Goal: Task Accomplishment & Management: Complete application form

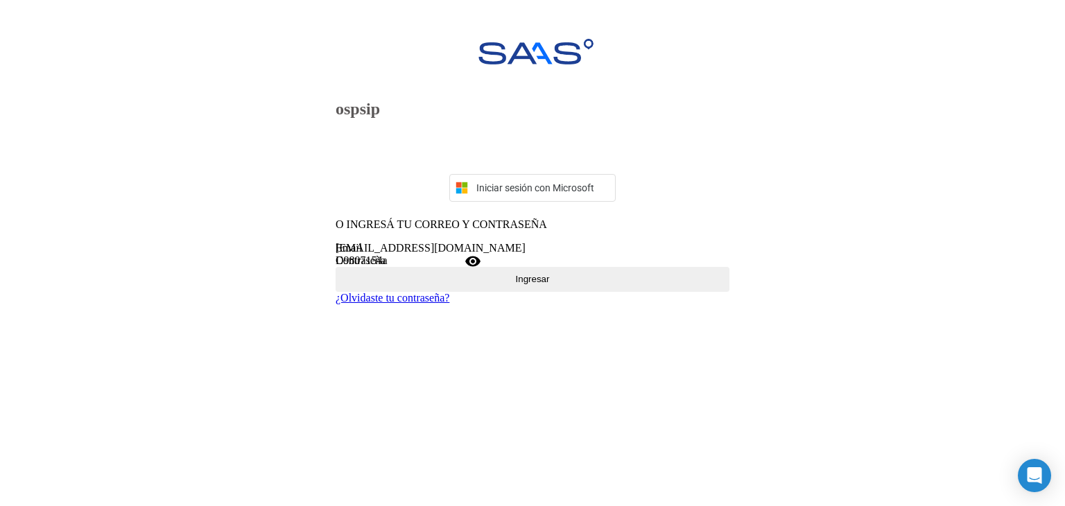
click at [597, 292] on button "Ingresar" at bounding box center [533, 279] width 394 height 25
click at [481, 270] on mat-icon "visibility" at bounding box center [473, 261] width 17 height 17
click at [557, 292] on button "Ingresar" at bounding box center [533, 279] width 394 height 25
click at [481, 270] on mat-icon "visibility_off" at bounding box center [473, 261] width 17 height 17
click at [481, 270] on mat-icon "visibility" at bounding box center [473, 261] width 17 height 17
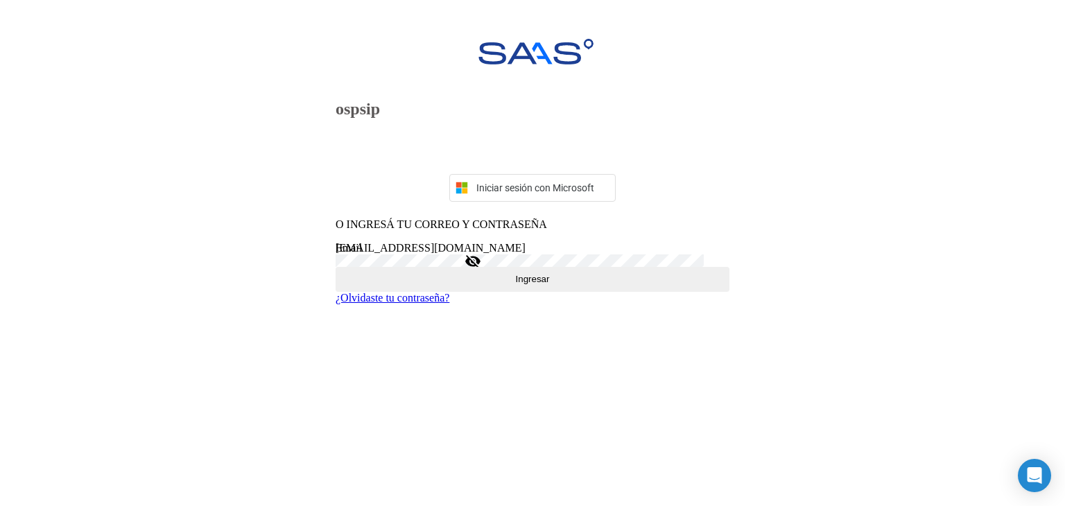
click at [566, 292] on button "Ingresar" at bounding box center [533, 279] width 394 height 25
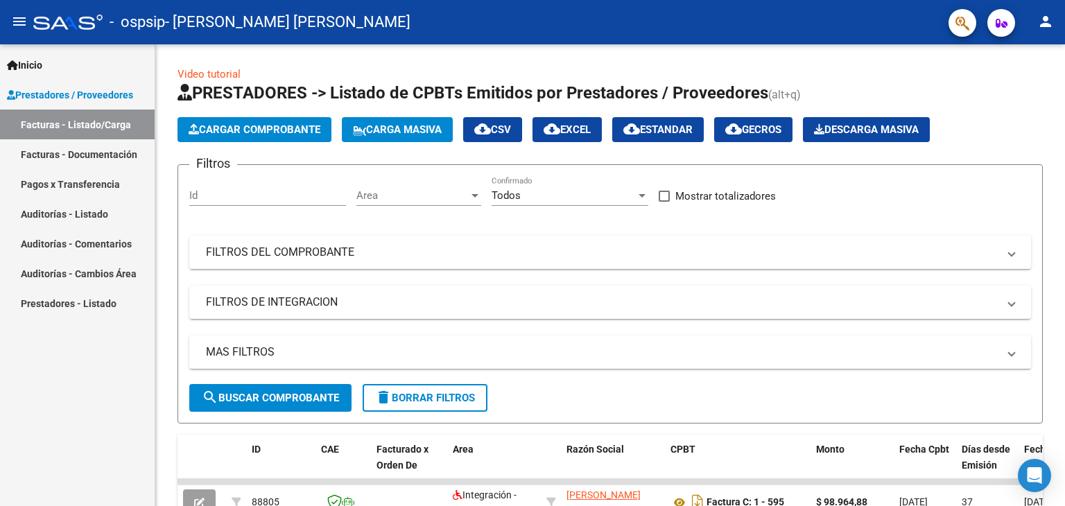
click at [103, 116] on link "Facturas - Listado/Carga" at bounding box center [77, 125] width 155 height 30
click at [40, 62] on span "Inicio" at bounding box center [24, 65] width 35 height 15
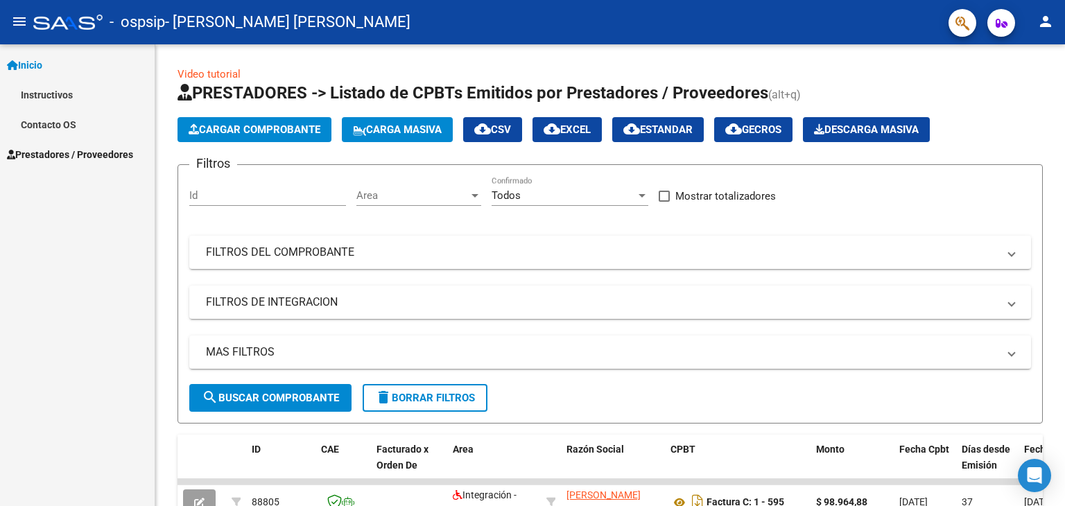
click at [49, 152] on span "Prestadores / Proveedores" at bounding box center [70, 154] width 126 height 15
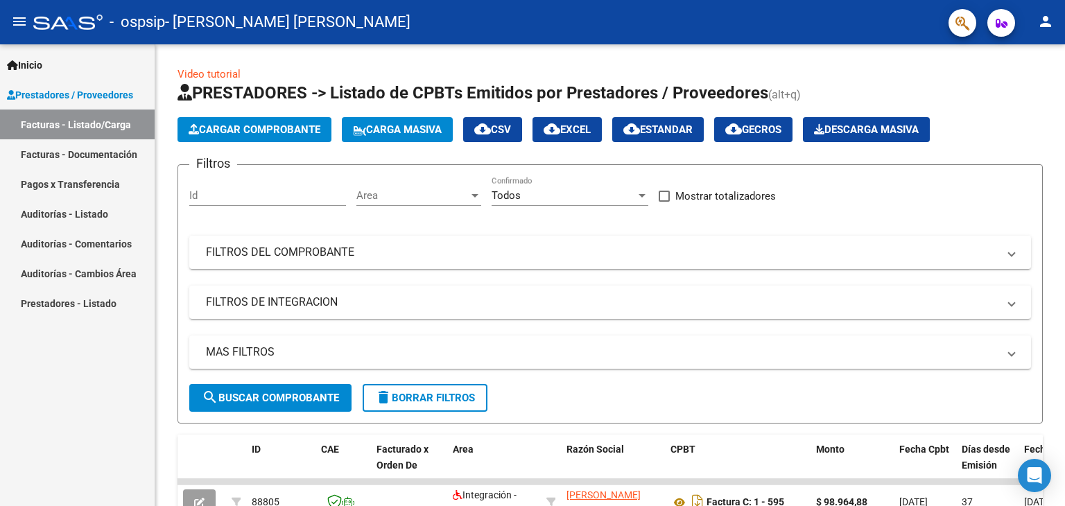
click at [80, 150] on link "Facturas - Documentación" at bounding box center [77, 154] width 155 height 30
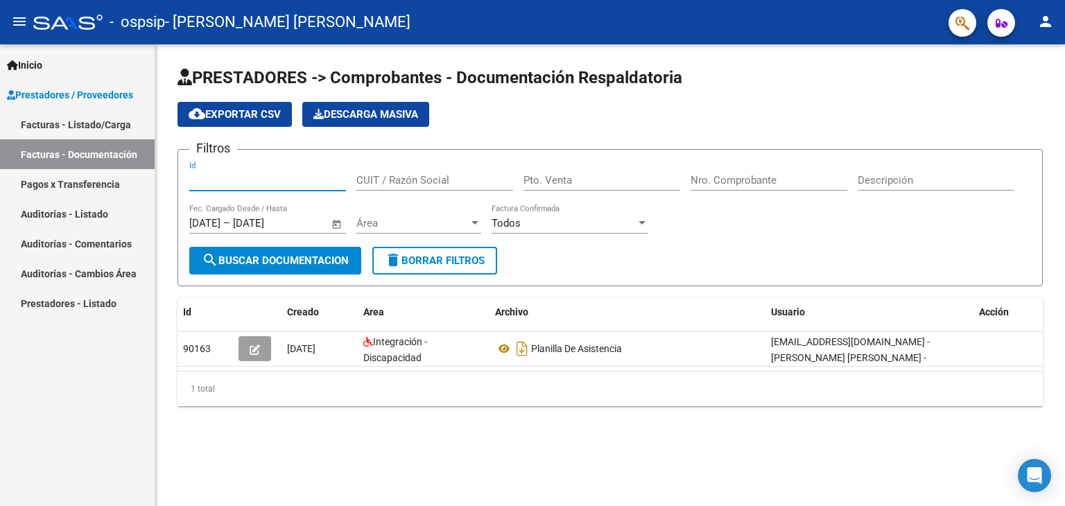
click at [283, 181] on input "Id" at bounding box center [267, 180] width 157 height 12
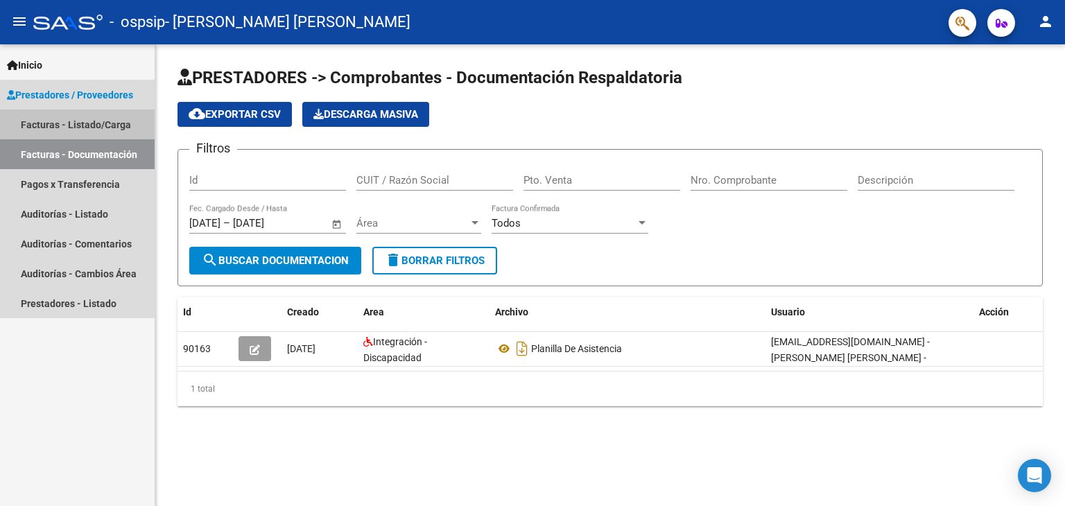
click at [87, 123] on link "Facturas - Listado/Carga" at bounding box center [77, 125] width 155 height 30
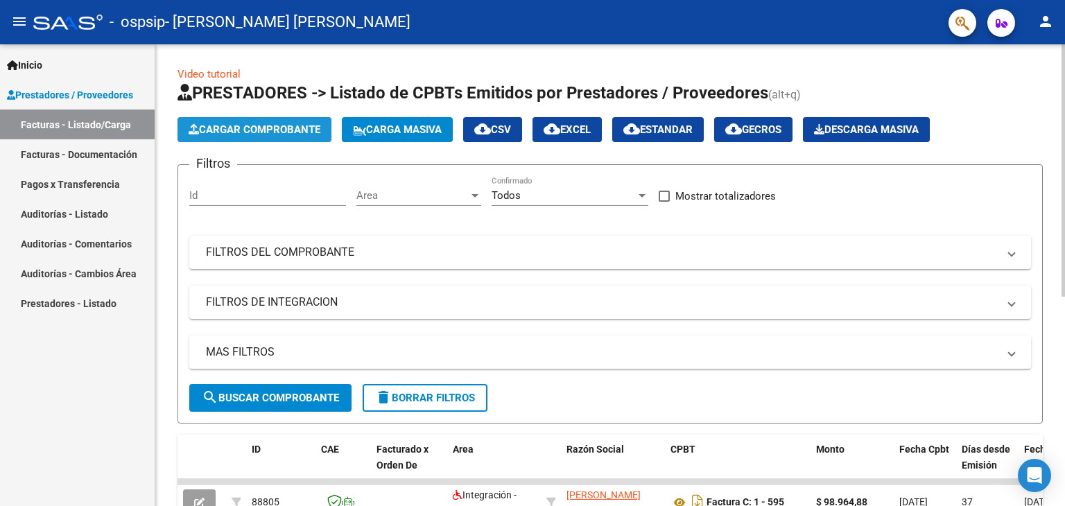
click at [282, 126] on span "Cargar Comprobante" at bounding box center [255, 129] width 132 height 12
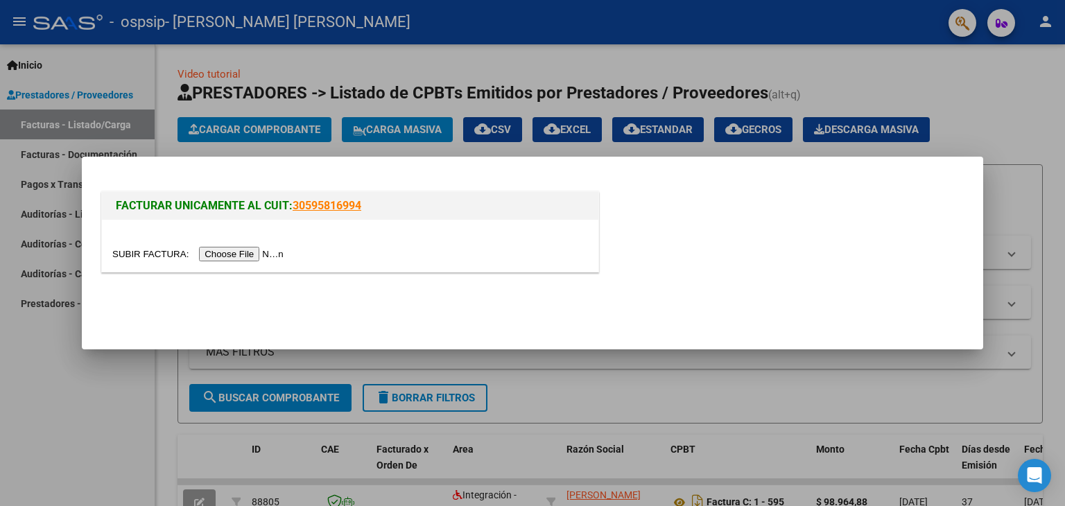
click at [871, 63] on div at bounding box center [532, 253] width 1065 height 506
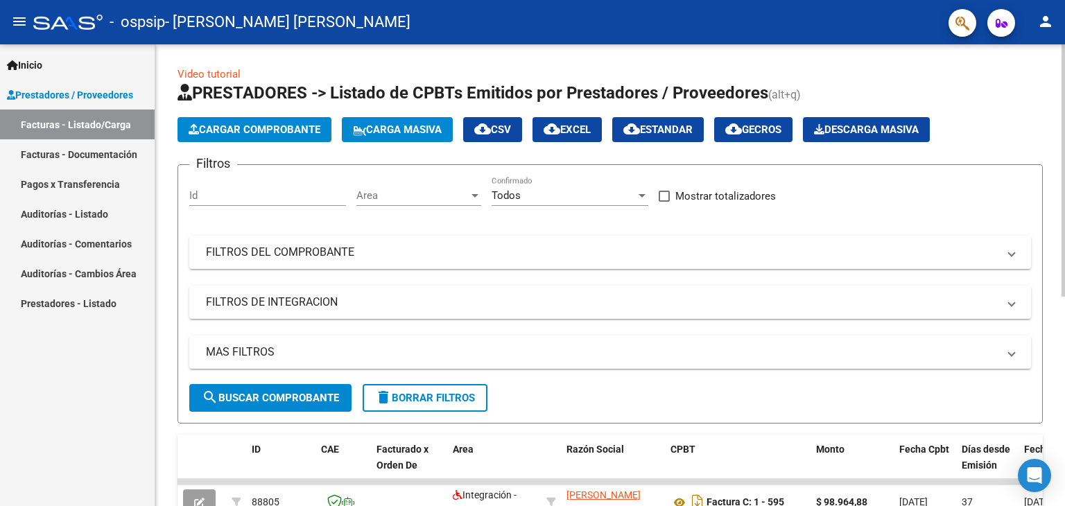
click at [1043, 117] on div "Video tutorial PRESTADORES -> Listado de CPBTs Emitidos por Prestadores / Prove…" at bounding box center [610, 462] width 910 height 837
click at [288, 124] on span "Cargar Comprobante" at bounding box center [255, 129] width 132 height 12
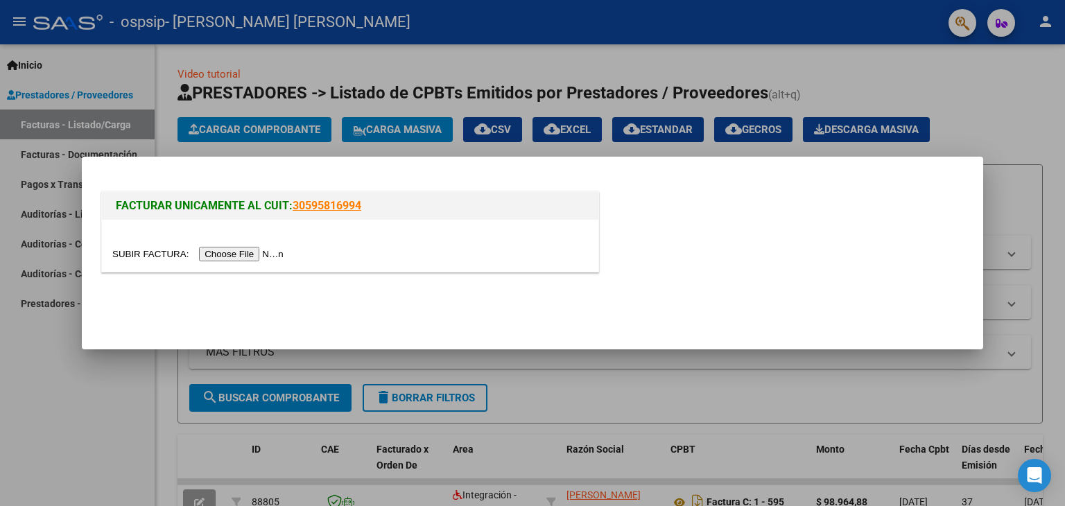
click at [248, 257] on input "file" at bounding box center [199, 254] width 175 height 15
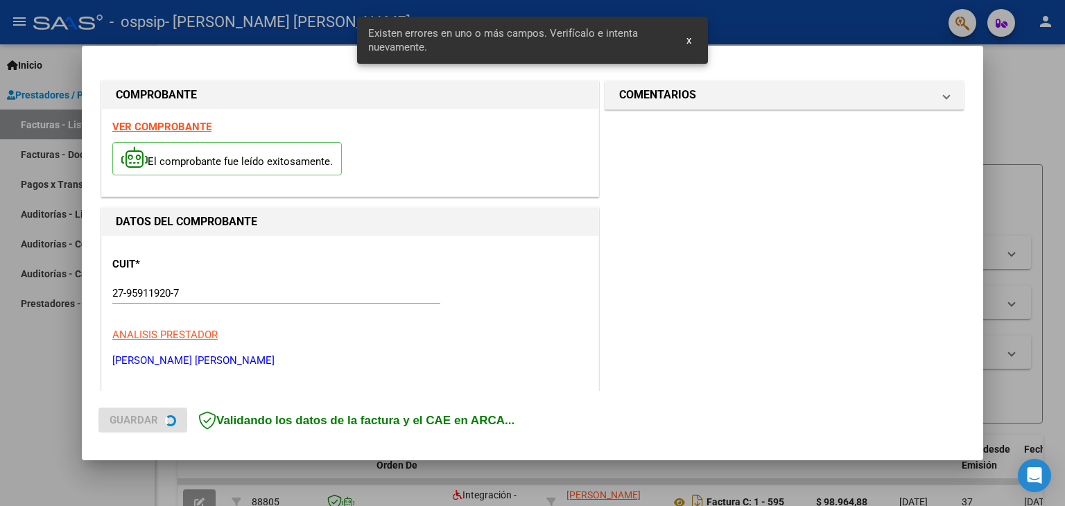
scroll to position [317, 0]
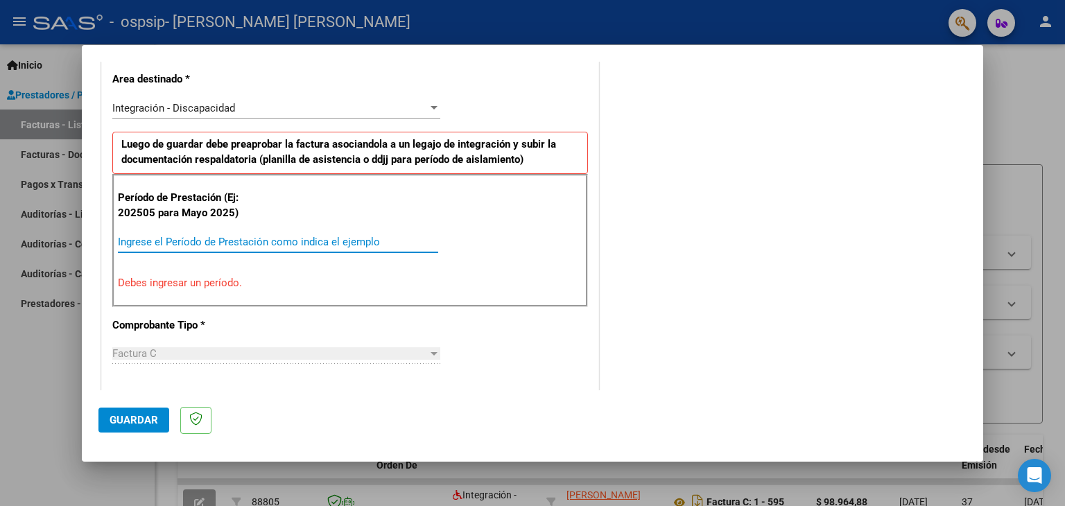
click at [324, 239] on input "Ingrese el Período de Prestación como indica el ejemplo" at bounding box center [278, 242] width 320 height 12
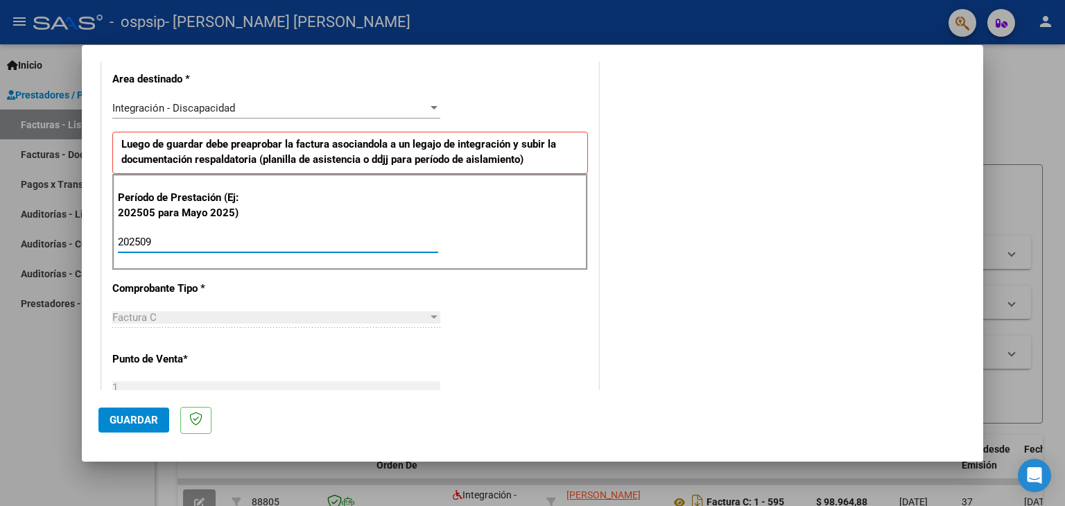
type input "202509"
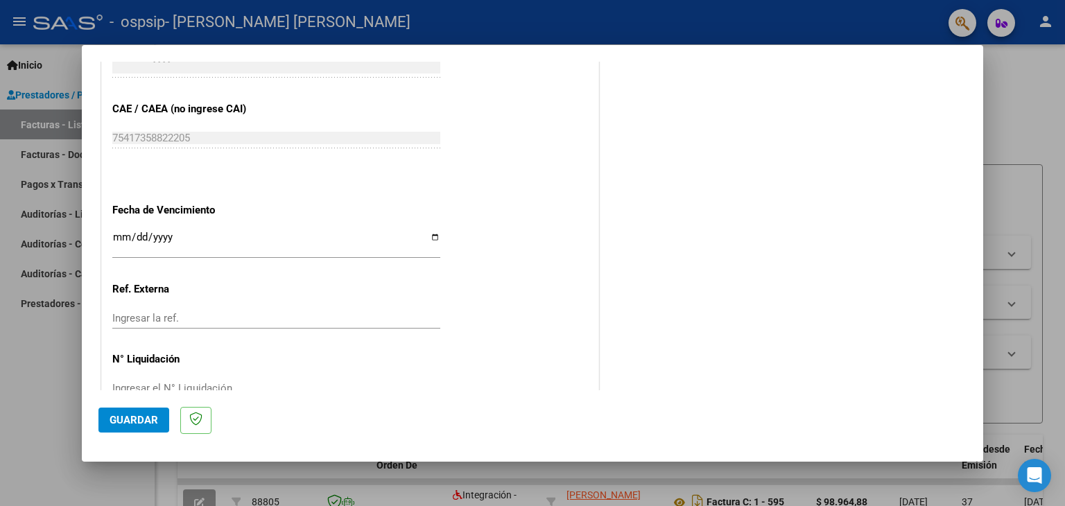
scroll to position [890, 0]
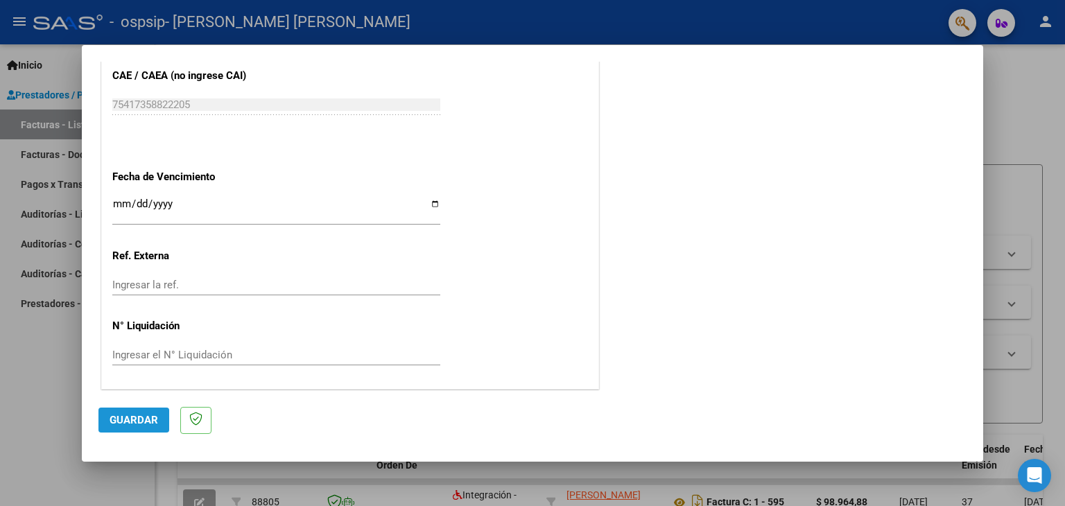
click at [132, 416] on span "Guardar" at bounding box center [134, 420] width 49 height 12
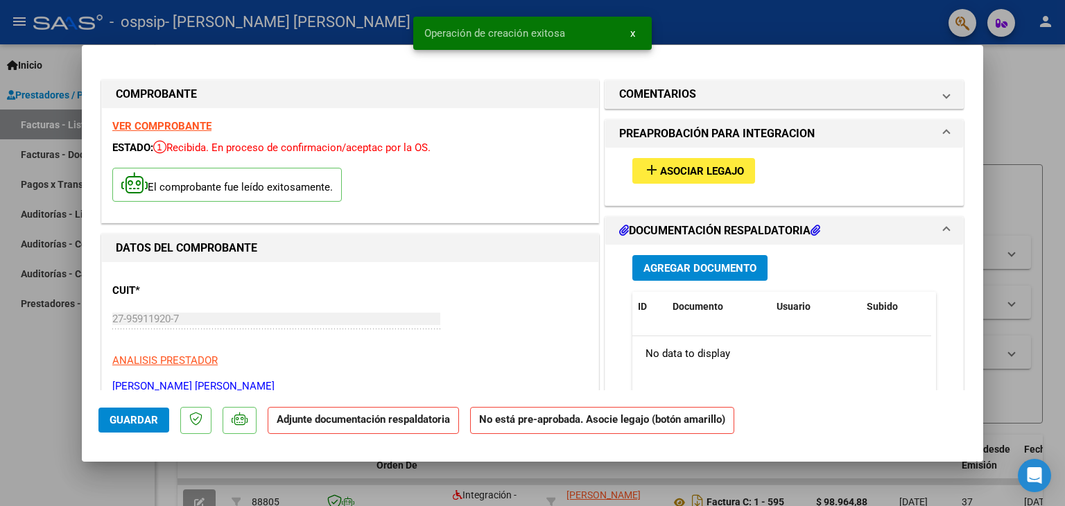
click at [720, 166] on span "Asociar Legajo" at bounding box center [702, 171] width 84 height 12
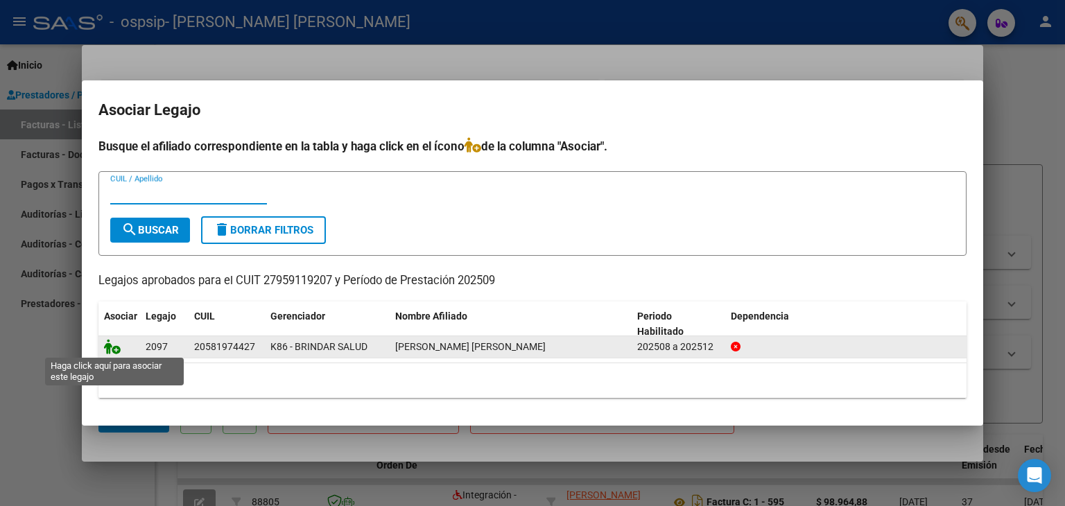
click at [118, 347] on icon at bounding box center [112, 346] width 17 height 15
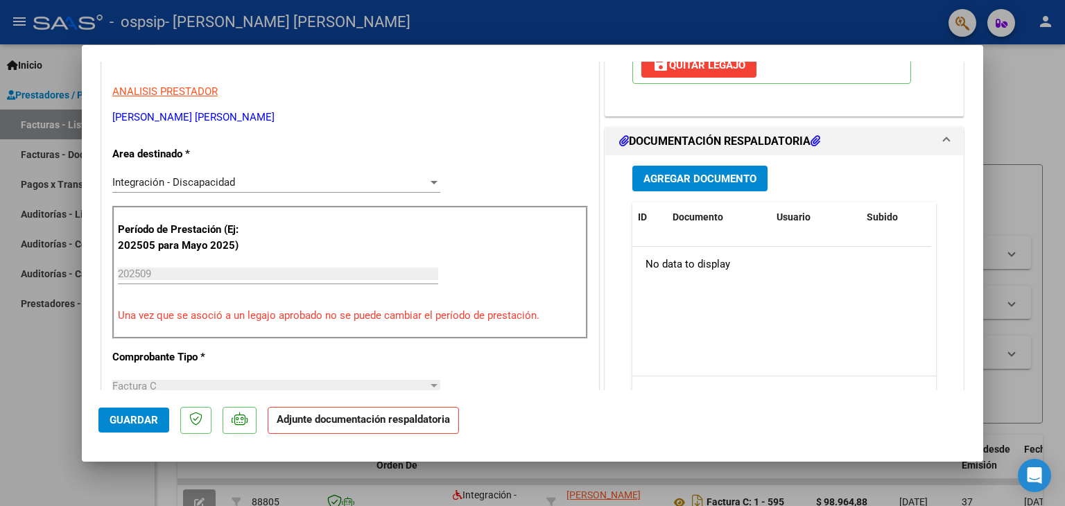
scroll to position [271, 0]
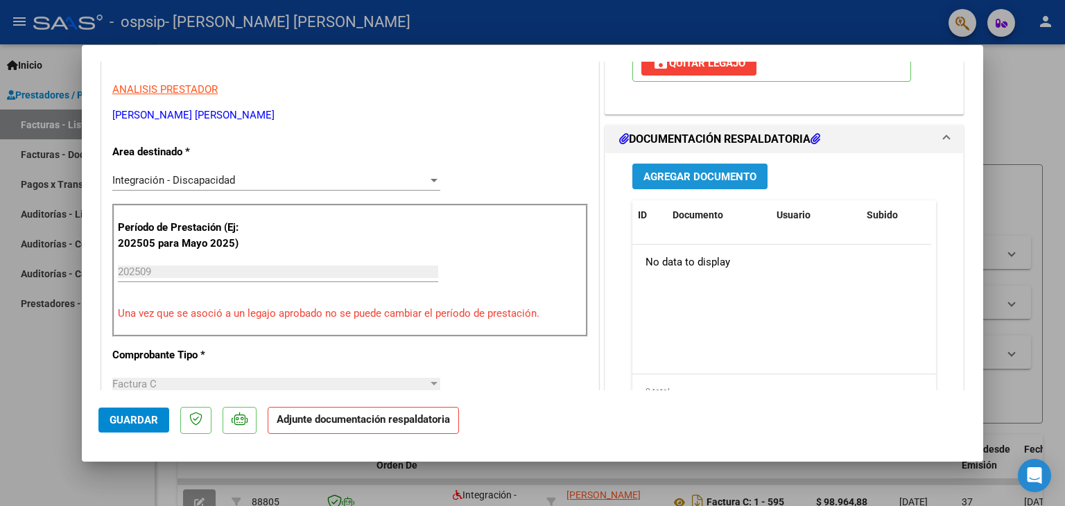
click at [709, 173] on span "Agregar Documento" at bounding box center [699, 177] width 113 height 12
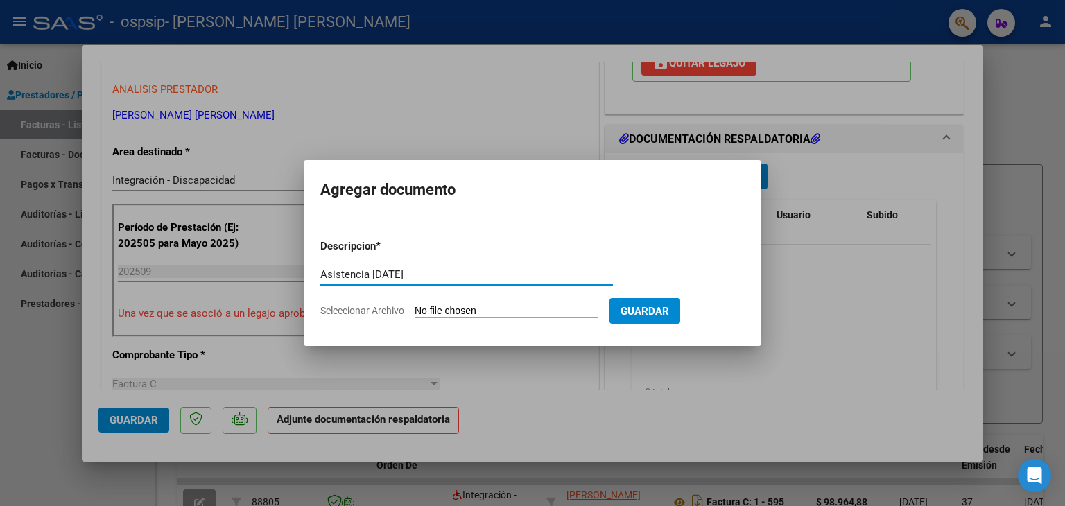
type input "Asistencia [DATE]"
click at [494, 309] on input "Seleccionar Archivo" at bounding box center [507, 311] width 184 height 13
type input "C:\fakepath\Asistencia [DATE].pdf"
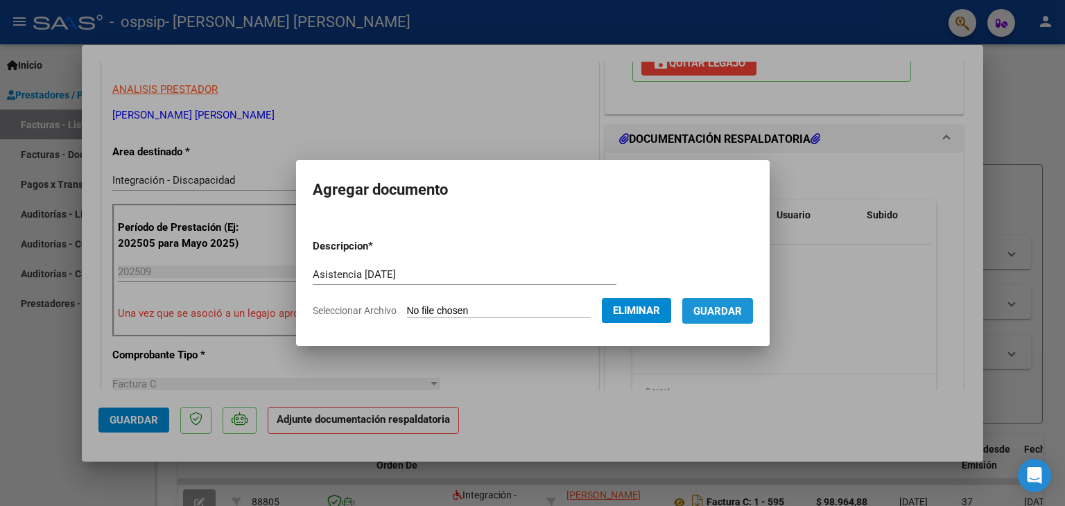
click at [727, 309] on span "Guardar" at bounding box center [717, 311] width 49 height 12
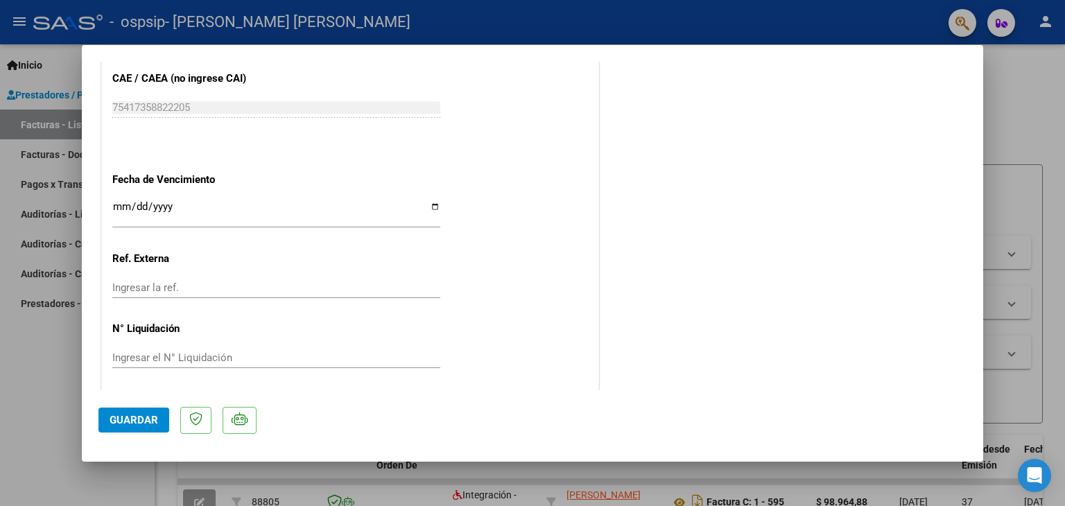
scroll to position [910, 0]
click at [141, 422] on span "Guardar" at bounding box center [134, 420] width 49 height 12
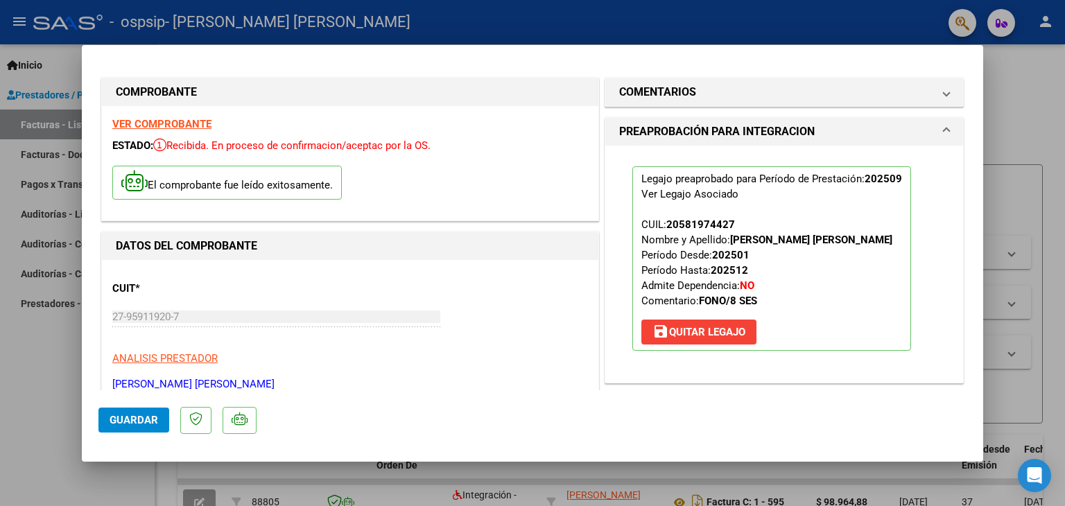
scroll to position [0, 0]
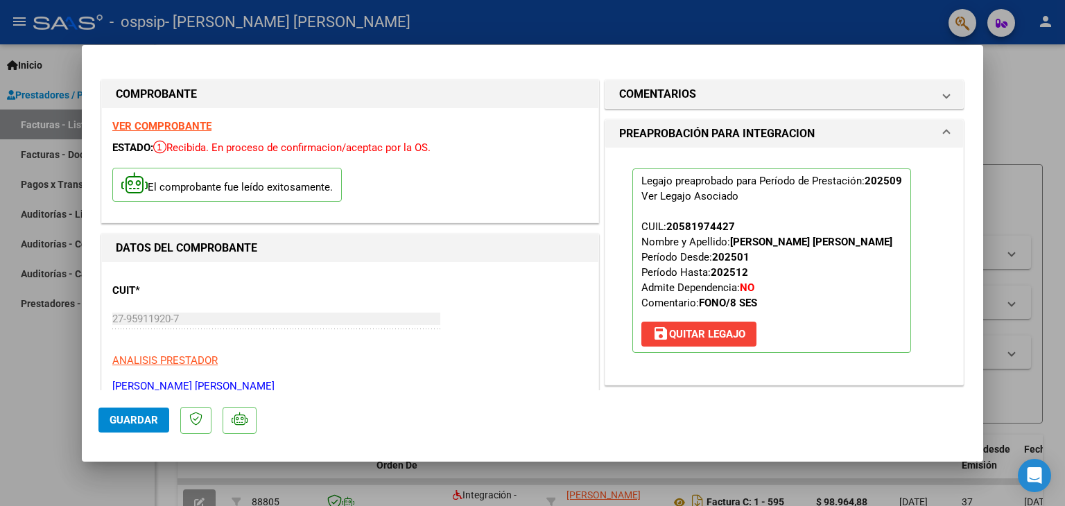
click at [1027, 105] on div at bounding box center [532, 253] width 1065 height 506
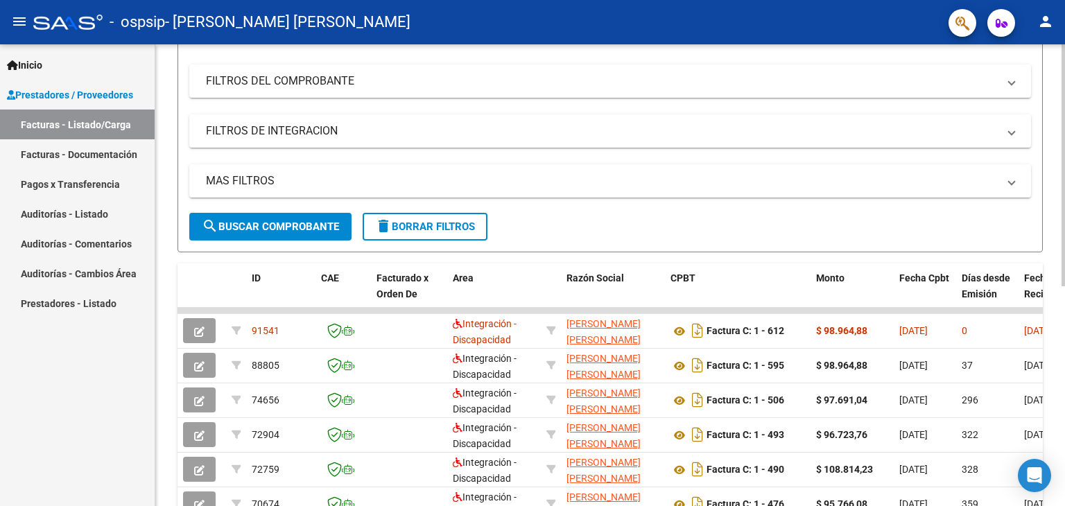
scroll to position [208, 0]
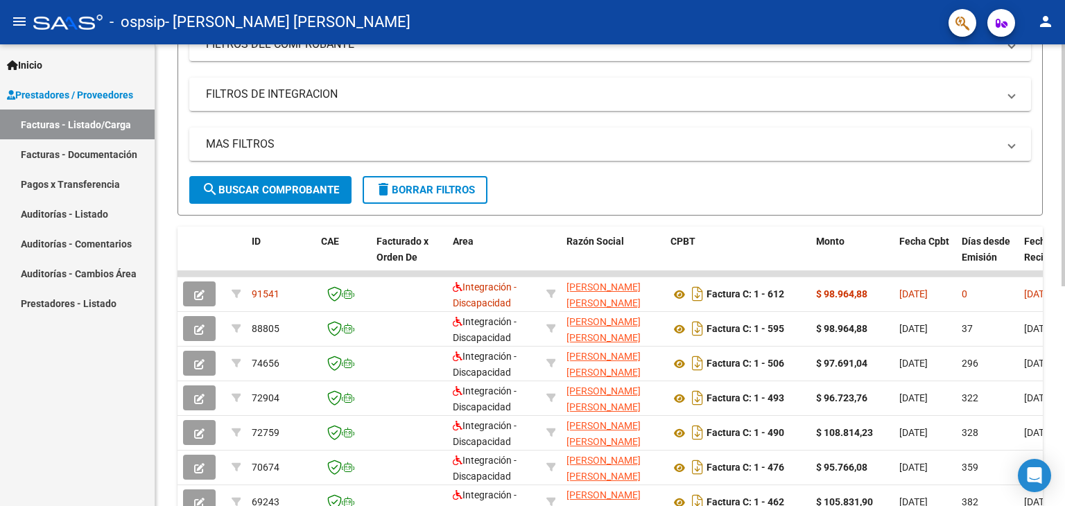
click at [1062, 282] on div at bounding box center [1062, 277] width 3 height 242
click at [1048, 23] on mat-icon "person" at bounding box center [1045, 21] width 17 height 17
click at [1031, 100] on button "exit_to_app Salir" at bounding box center [1017, 91] width 85 height 33
